Goal: Find contact information: Find contact information

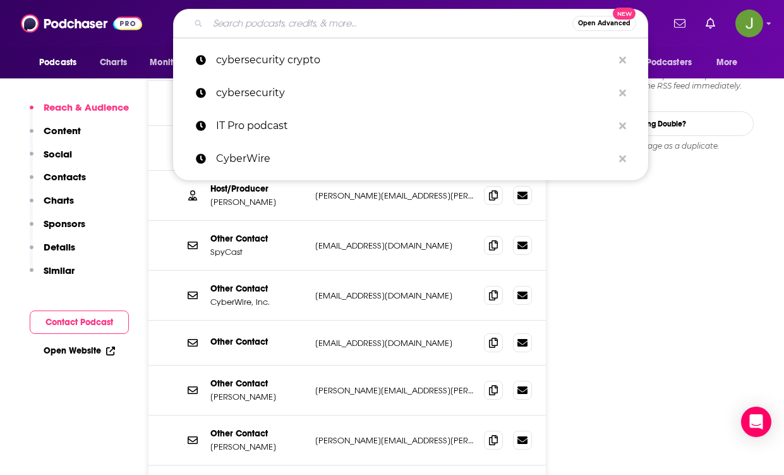
click at [308, 31] on input "Search podcasts, credits, & more..." at bounding box center [390, 23] width 365 height 20
paste input "Hidden Forces"
type input "Hidden Forces"
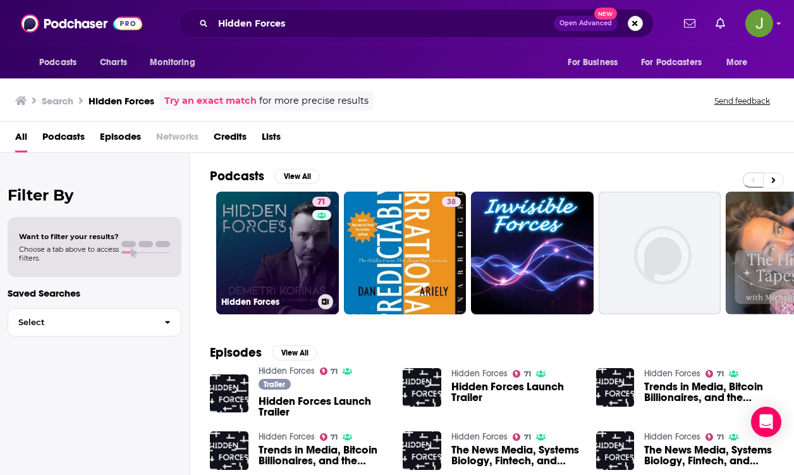
click at [262, 239] on link "71 Hidden Forces" at bounding box center [277, 252] width 123 height 123
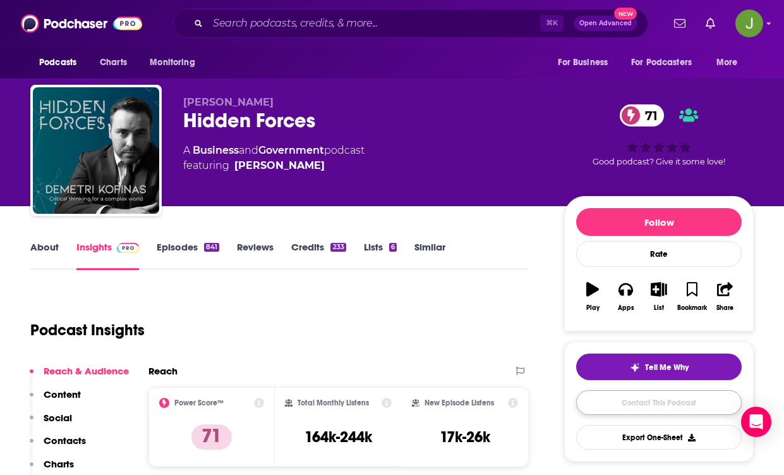
click at [631, 408] on link "Contact This Podcast" at bounding box center [659, 402] width 166 height 25
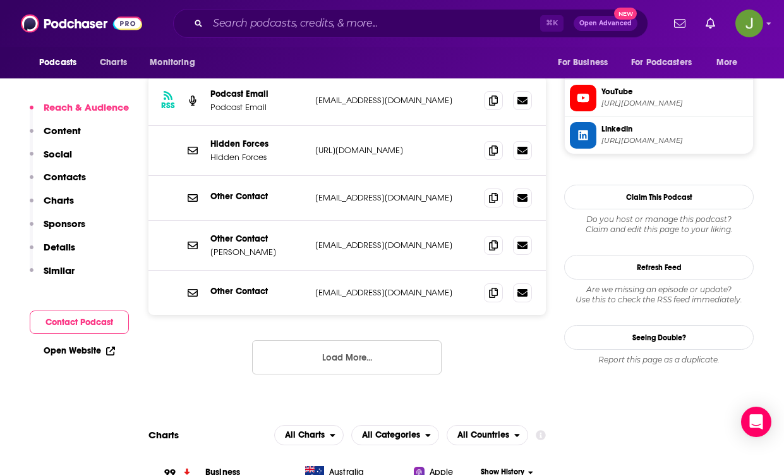
scroll to position [1105, 0]
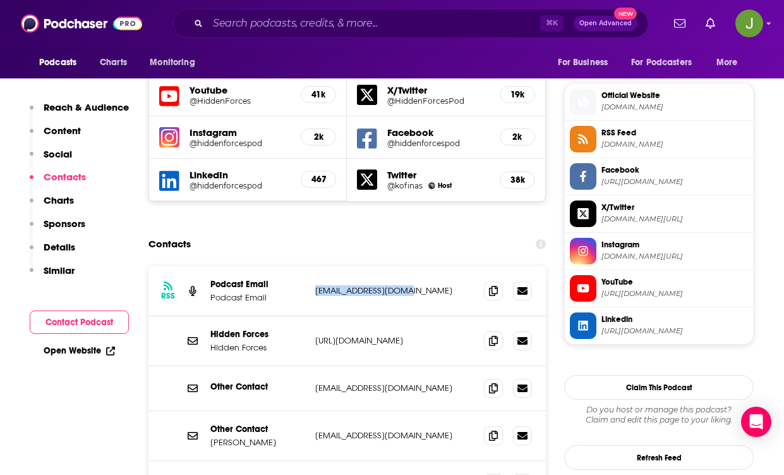
drag, startPoint x: 301, startPoint y: 246, endPoint x: 422, endPoint y: 245, distance: 121.3
click at [0, 0] on div "Podcast Email Podcast Email [EMAIL_ADDRESS][DOMAIN_NAME] [EMAIL_ADDRESS][DOMAIN…" at bounding box center [0, 0] width 0 height 0
copy div "[EMAIL_ADDRESS][DOMAIN_NAME]"
